Goal: Transaction & Acquisition: Download file/media

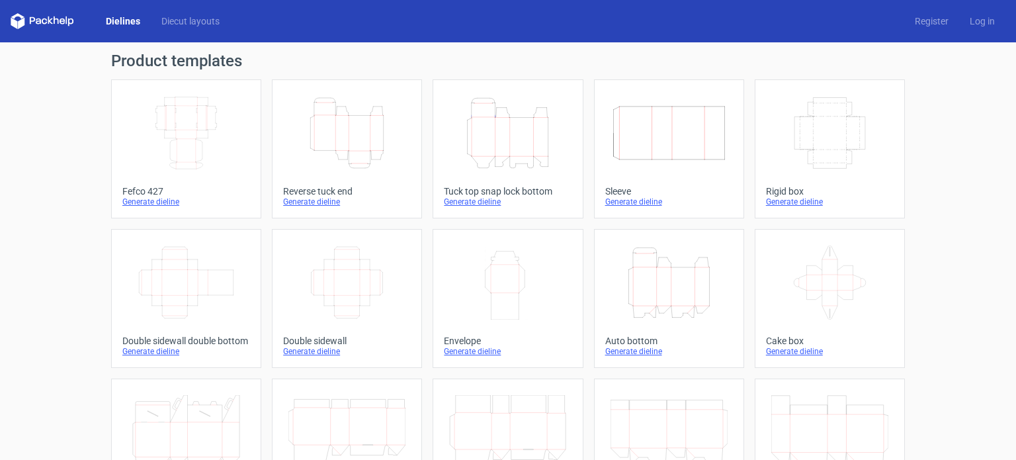
click at [468, 118] on icon "Height Depth Width" at bounding box center [507, 133] width 117 height 74
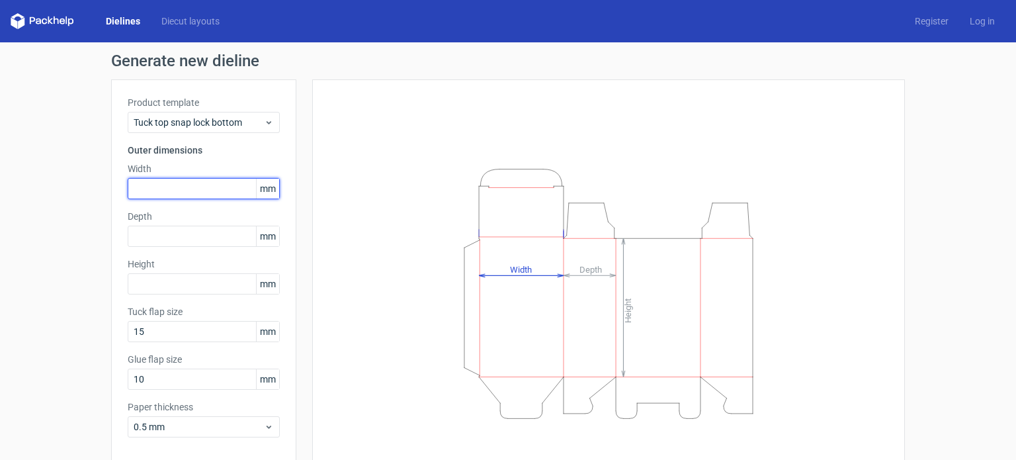
click at [193, 187] on input "text" at bounding box center [204, 188] width 152 height 21
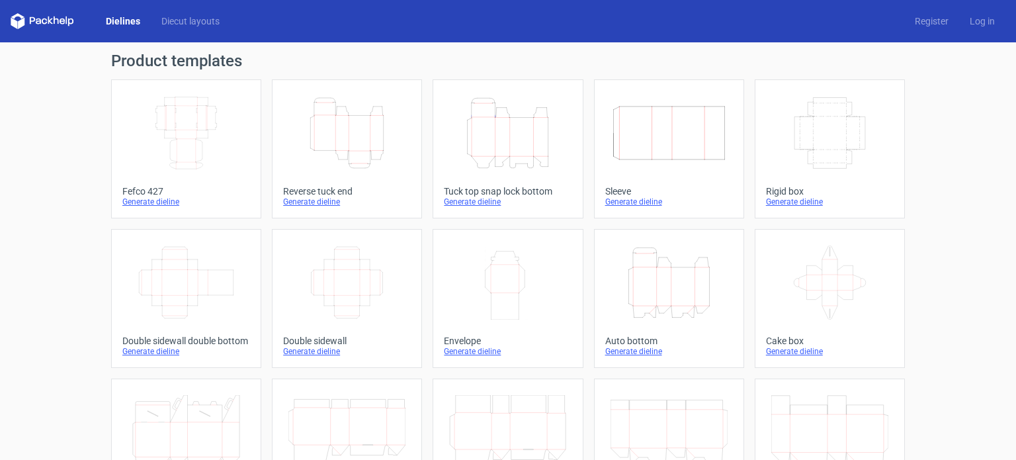
click at [326, 142] on icon "Height Depth Width" at bounding box center [347, 133] width 117 height 74
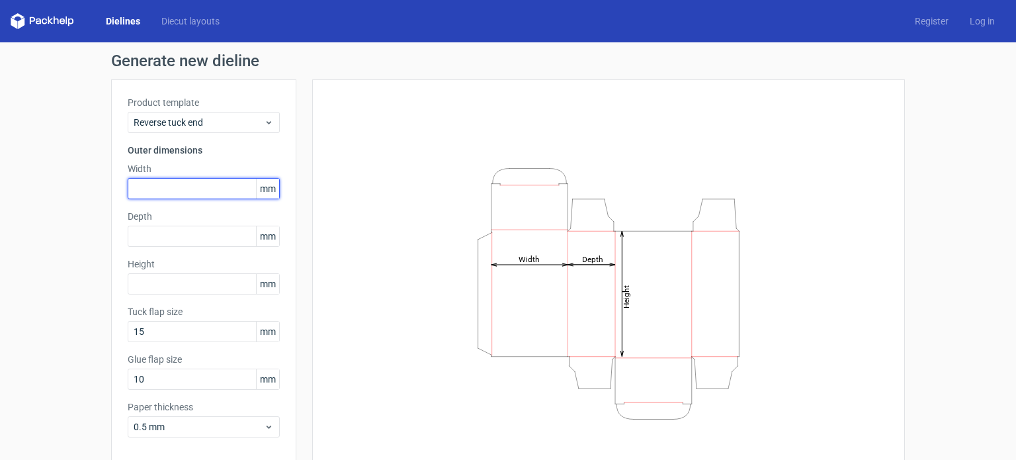
click at [137, 189] on input "text" at bounding box center [204, 188] width 152 height 21
type input "330"
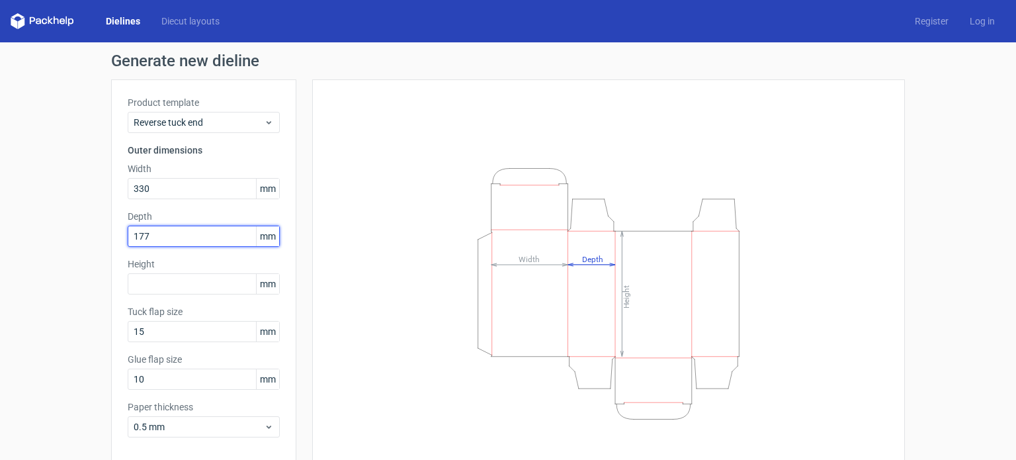
type input "177"
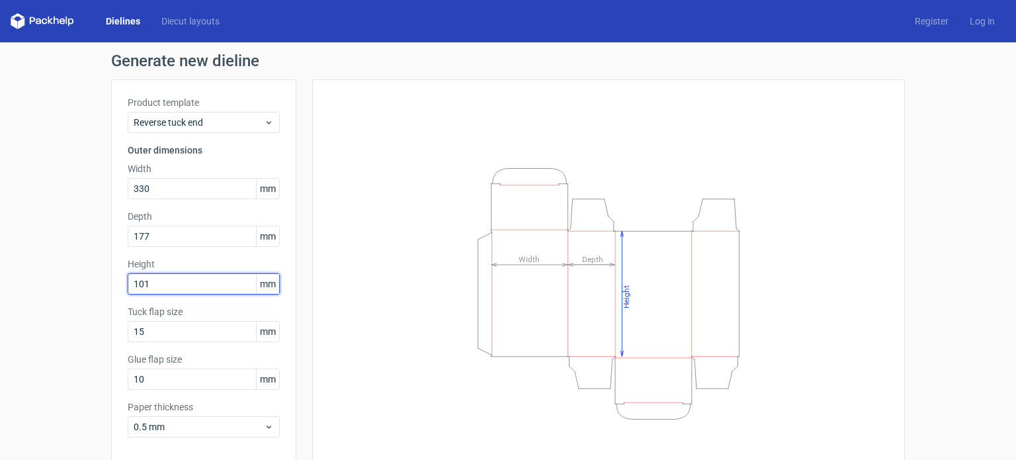
scroll to position [58, 0]
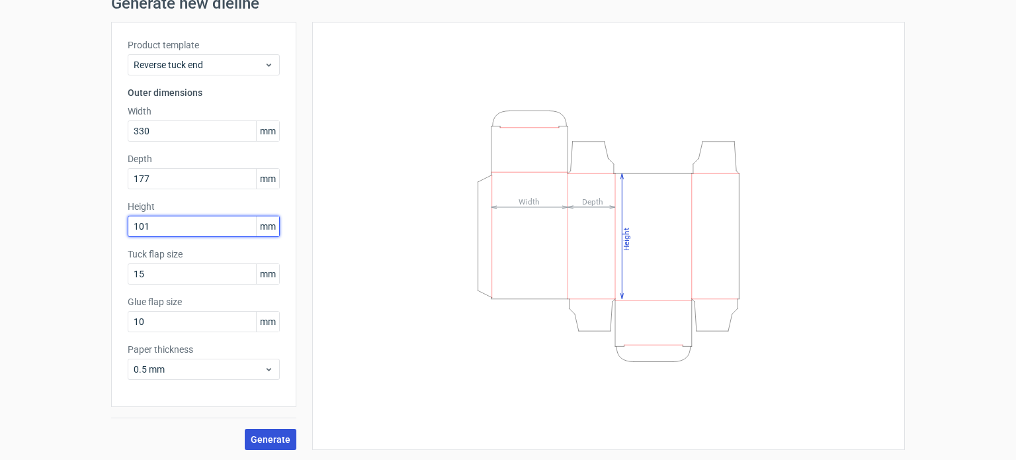
type input "101"
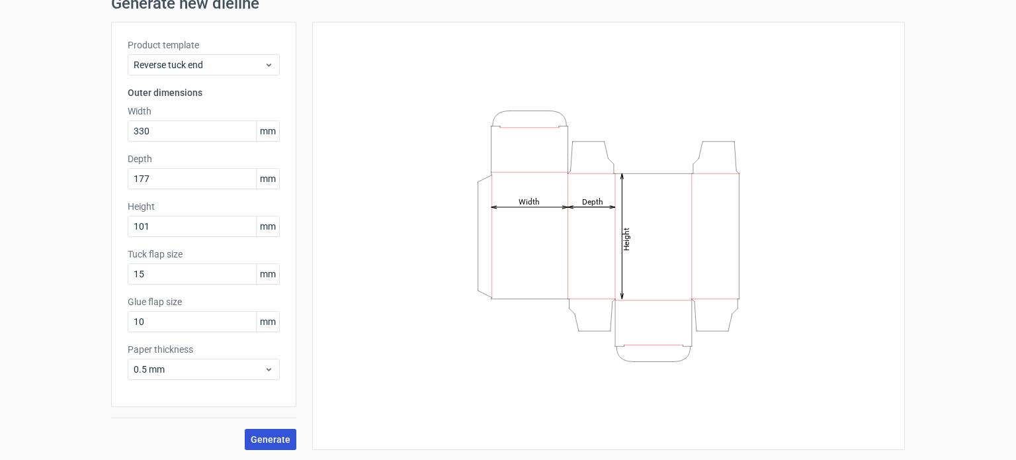
click at [270, 429] on button "Generate" at bounding box center [271, 439] width 52 height 21
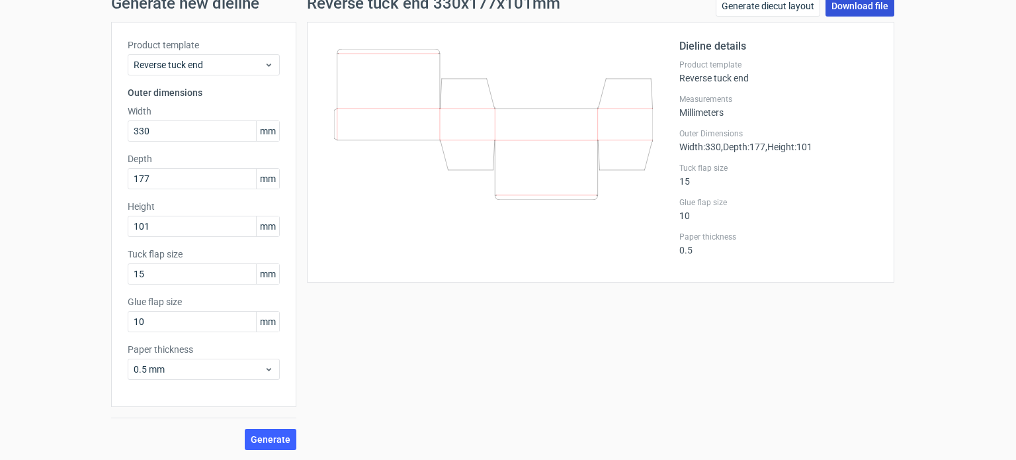
click at [873, 1] on link "Download file" at bounding box center [860, 5] width 69 height 21
